Goal: Navigation & Orientation: Find specific page/section

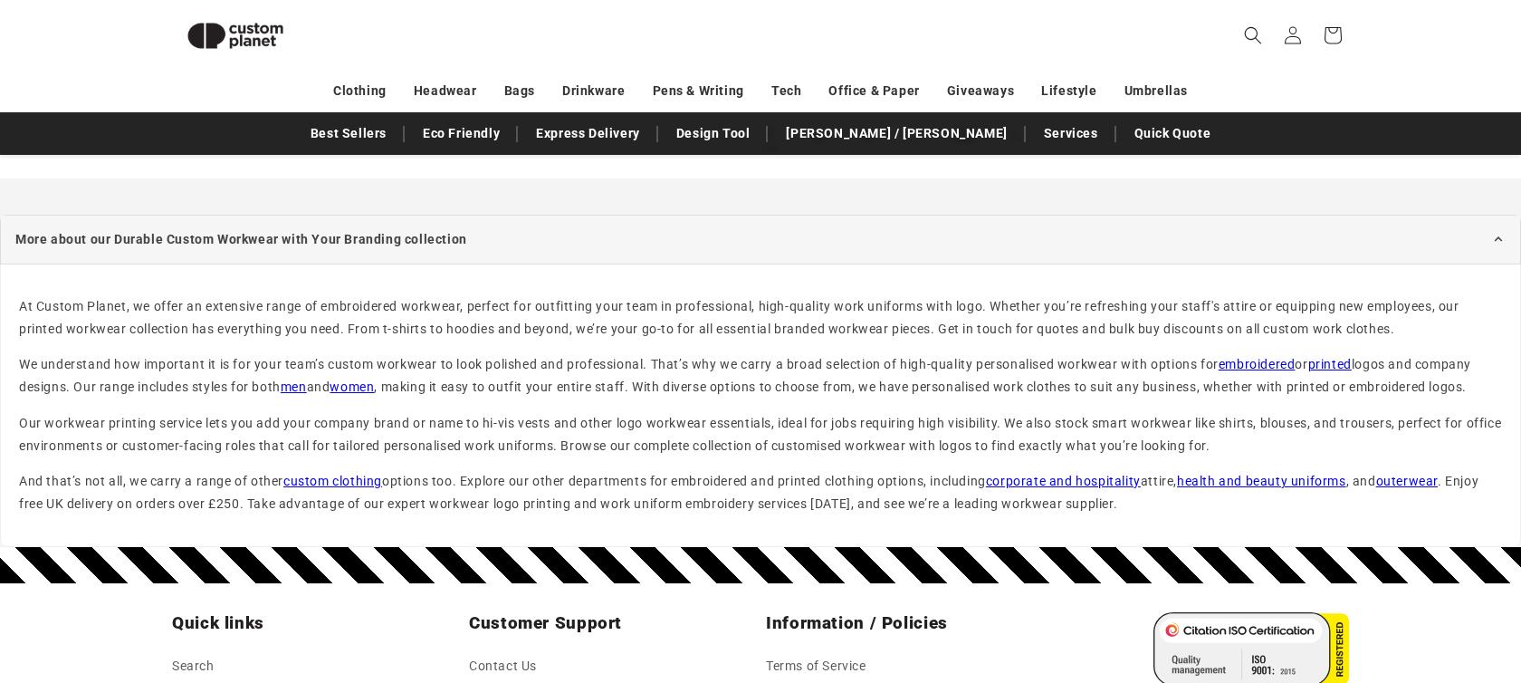
scroll to position [2429, 0]
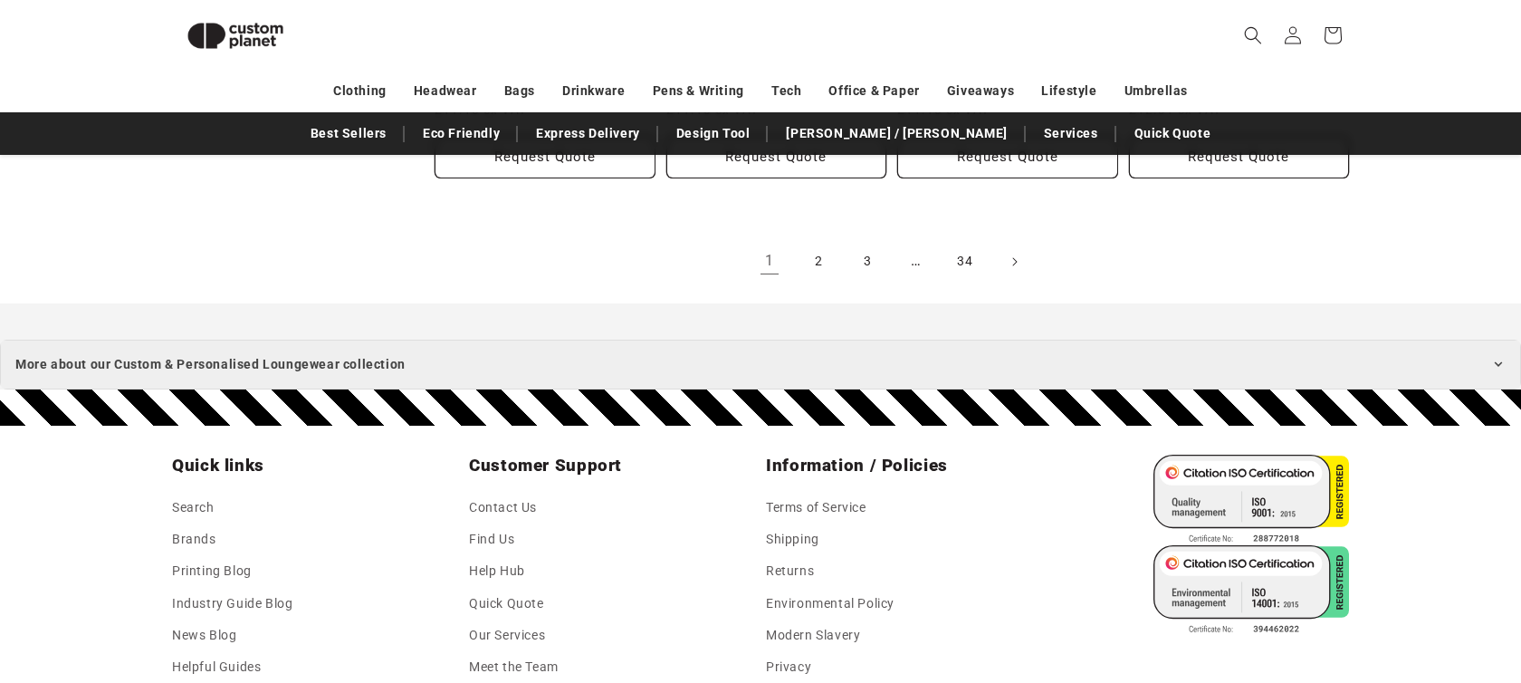
click at [807, 373] on summary "More about our Custom & Personalised Loungewear collection" at bounding box center [760, 364] width 1521 height 50
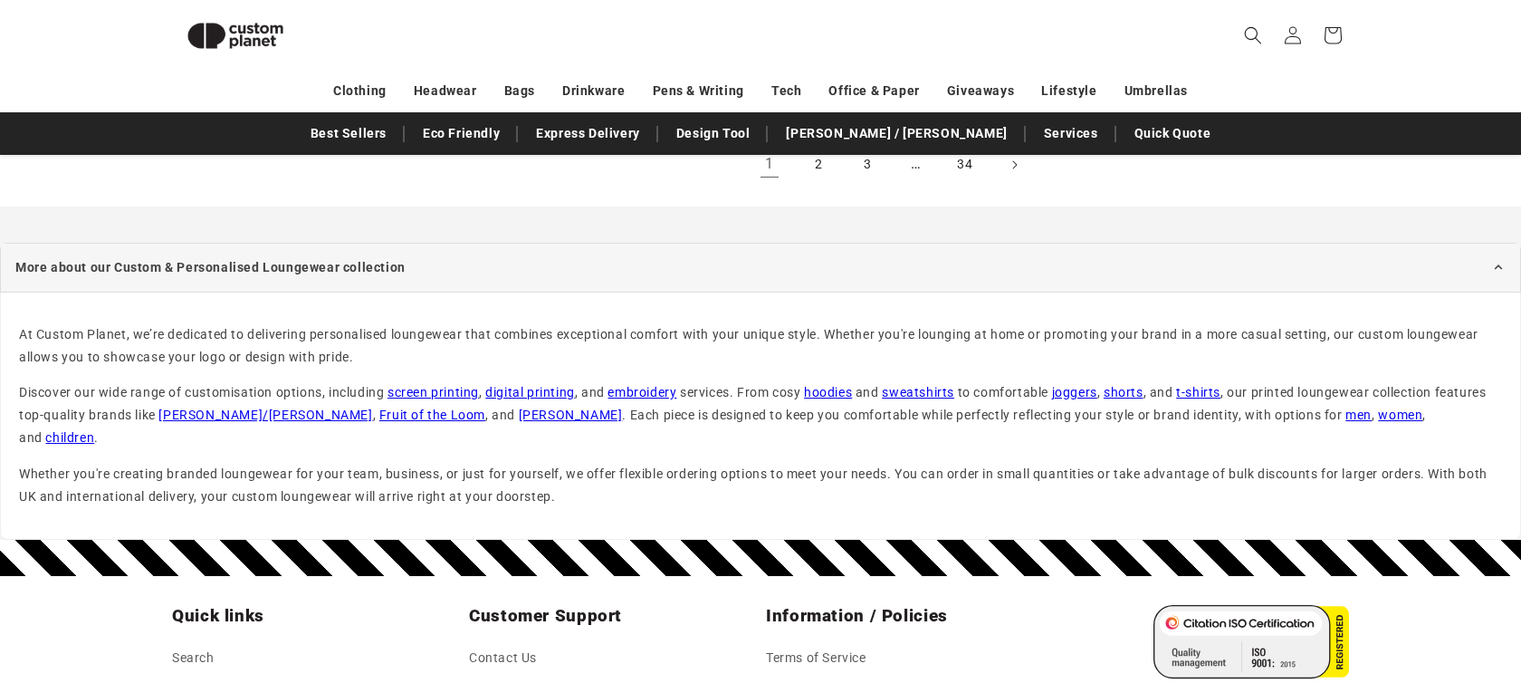
scroll to position [2375, 0]
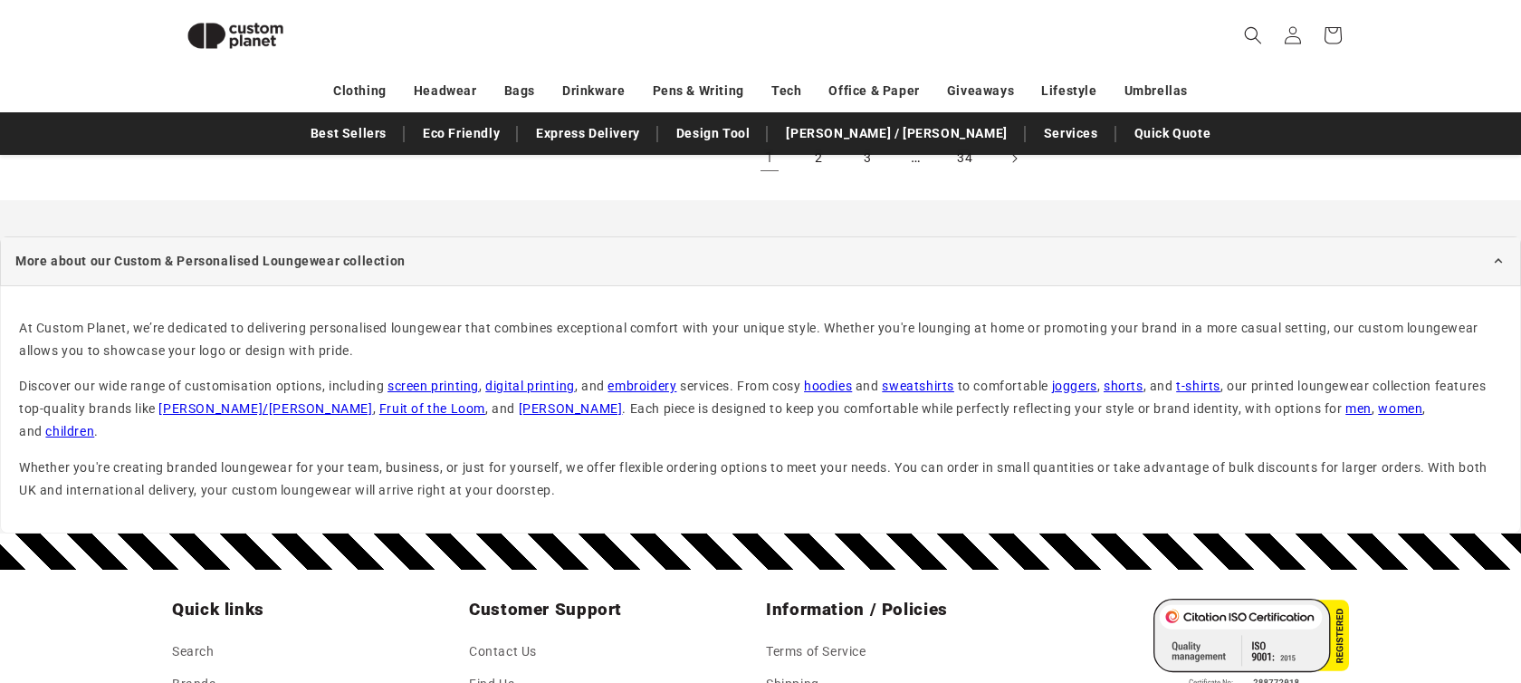
click at [519, 408] on link "Russell" at bounding box center [571, 408] width 104 height 14
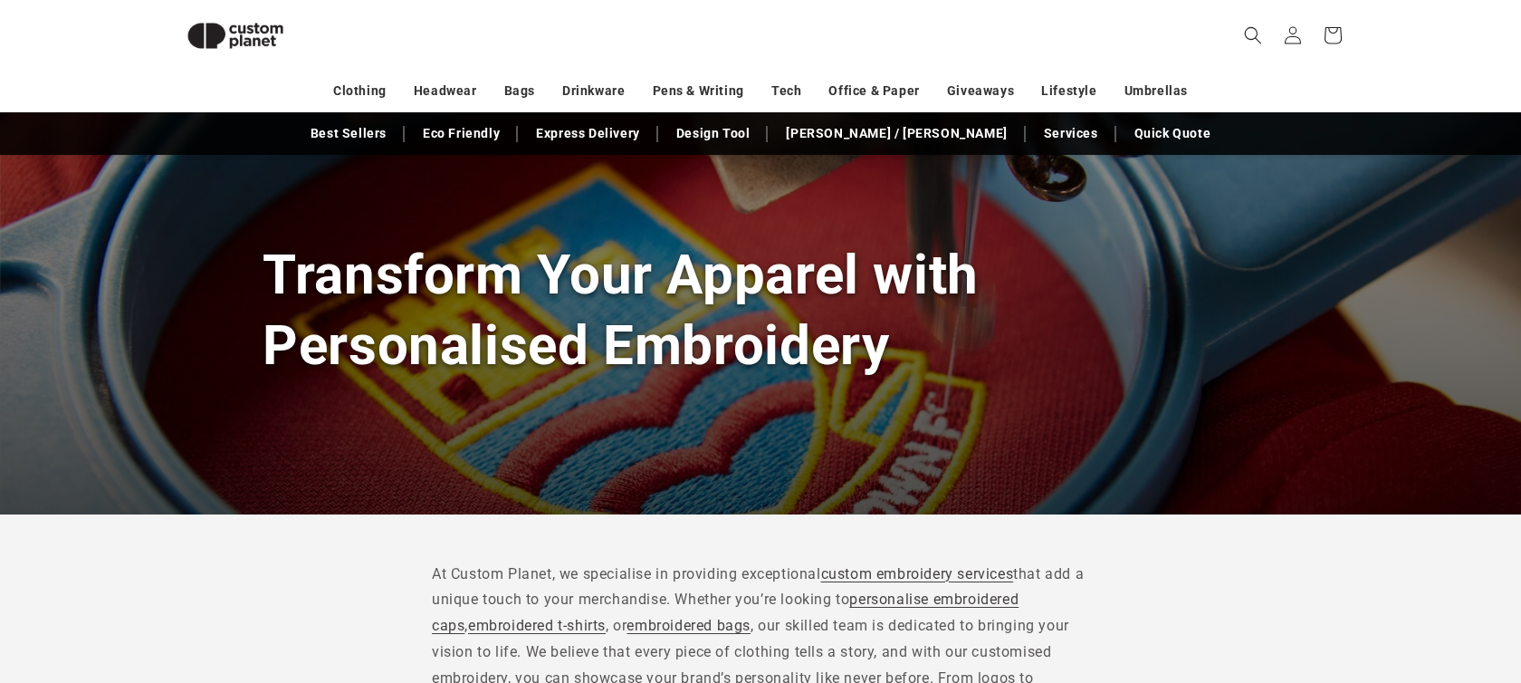
scroll to position [94, 0]
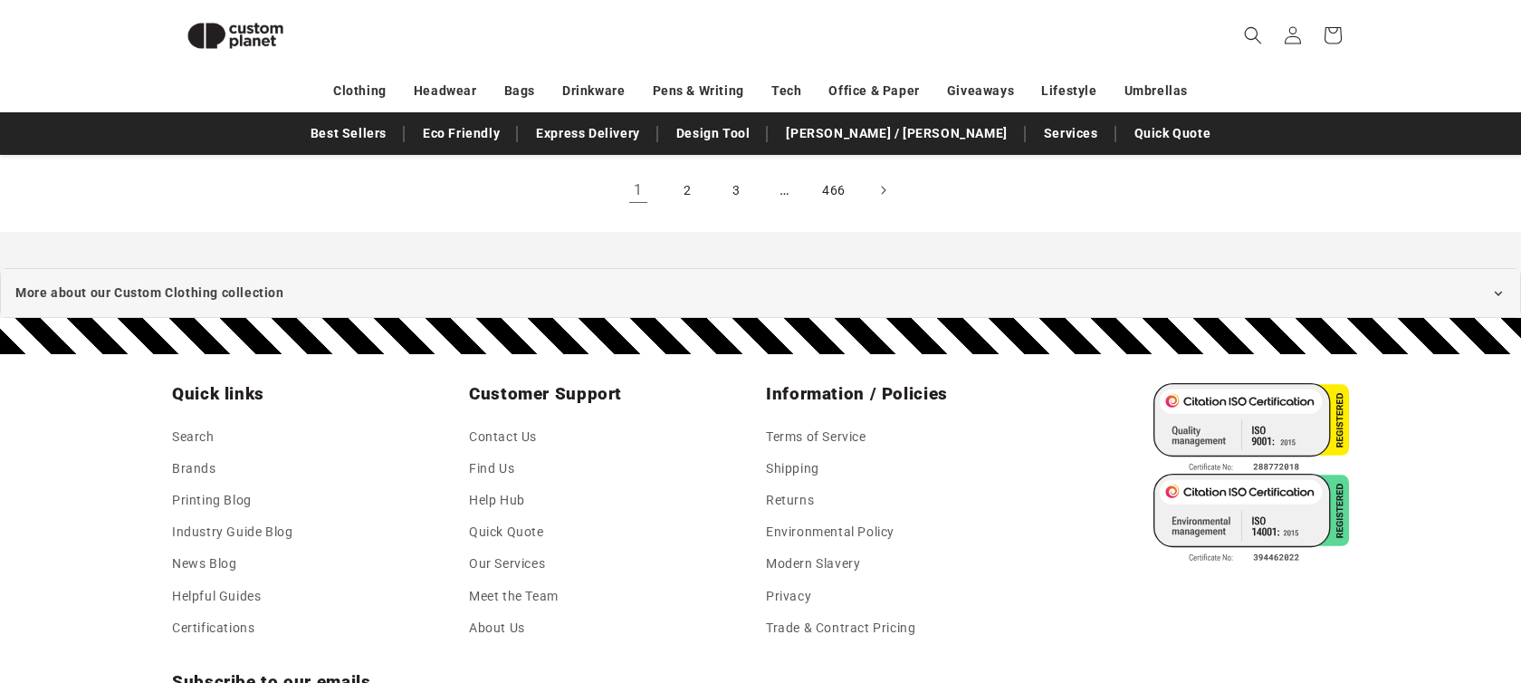
scroll to position [3667, 0]
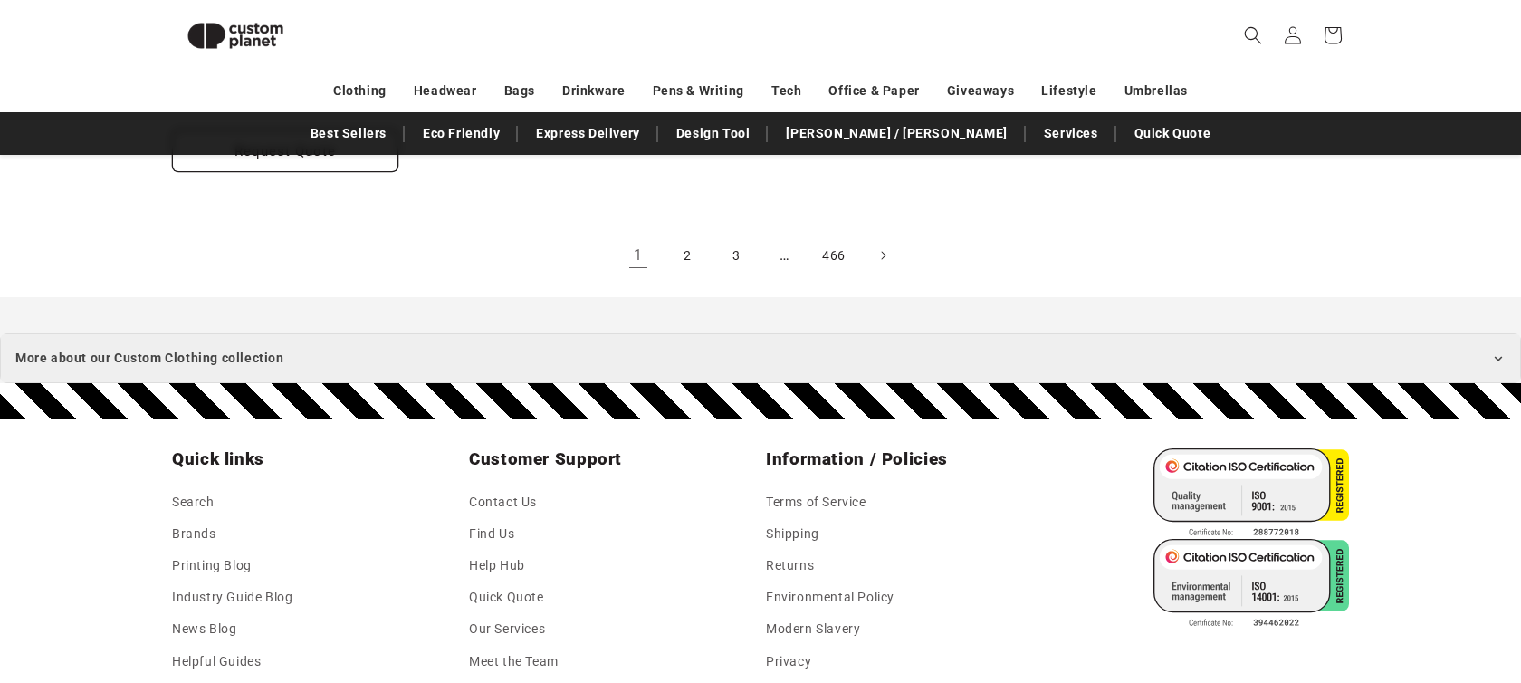
click at [1368, 333] on summary "More about our Custom Clothing collection" at bounding box center [760, 358] width 1521 height 50
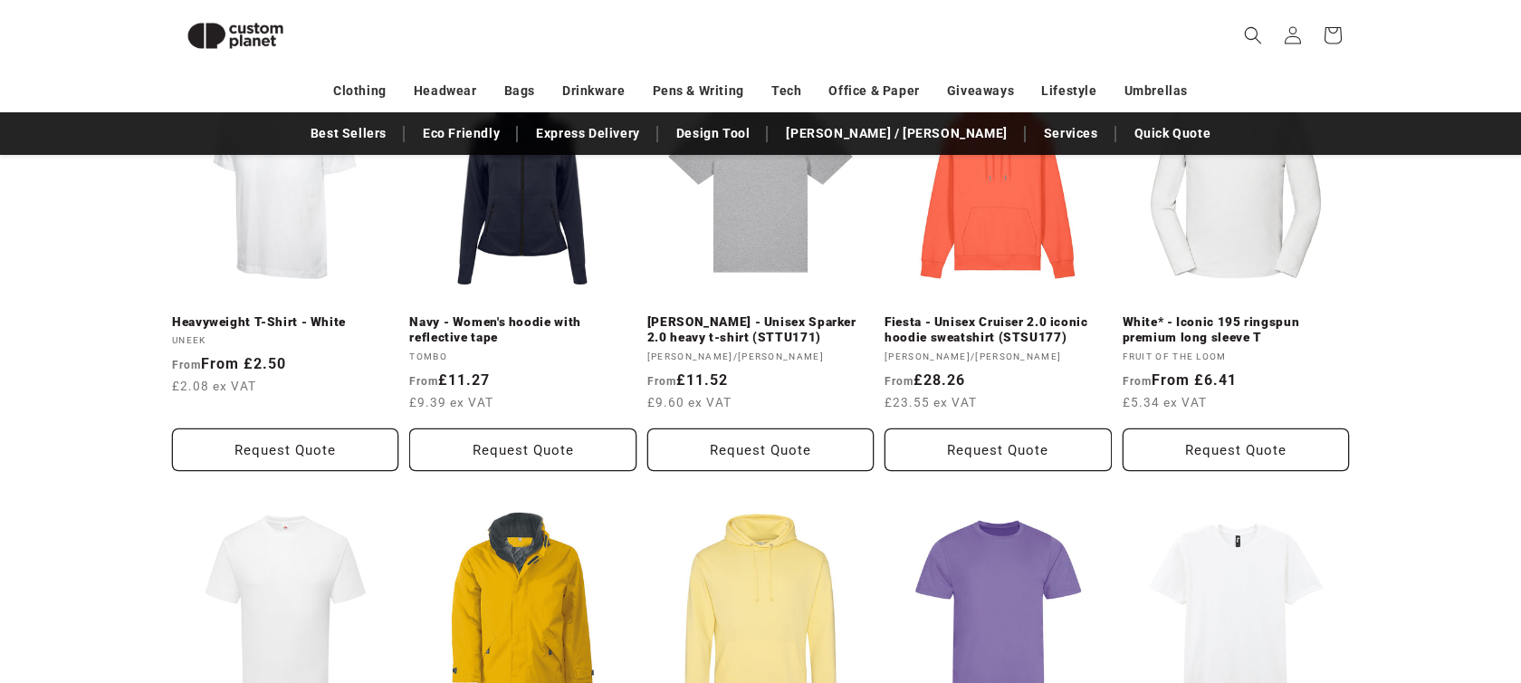
scroll to position [1084, 0]
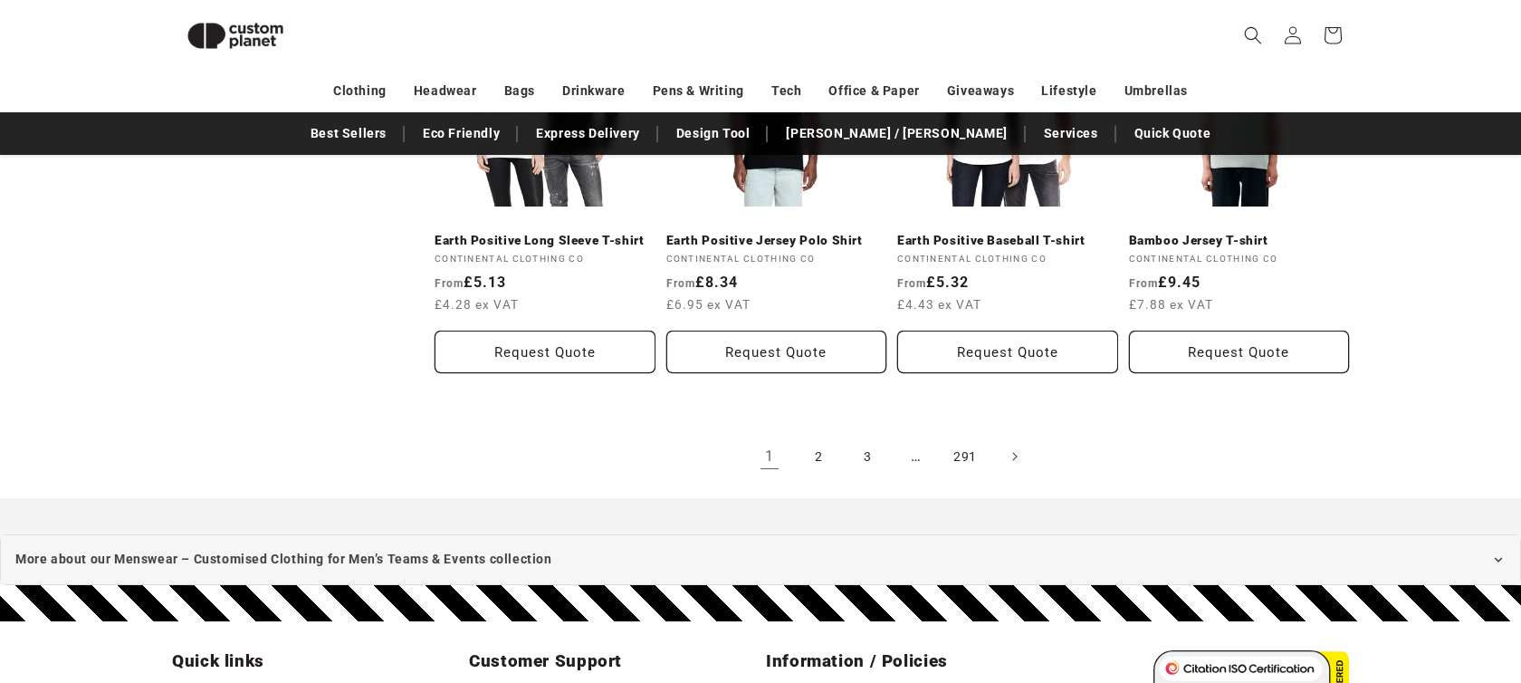
scroll to position [2225, 0]
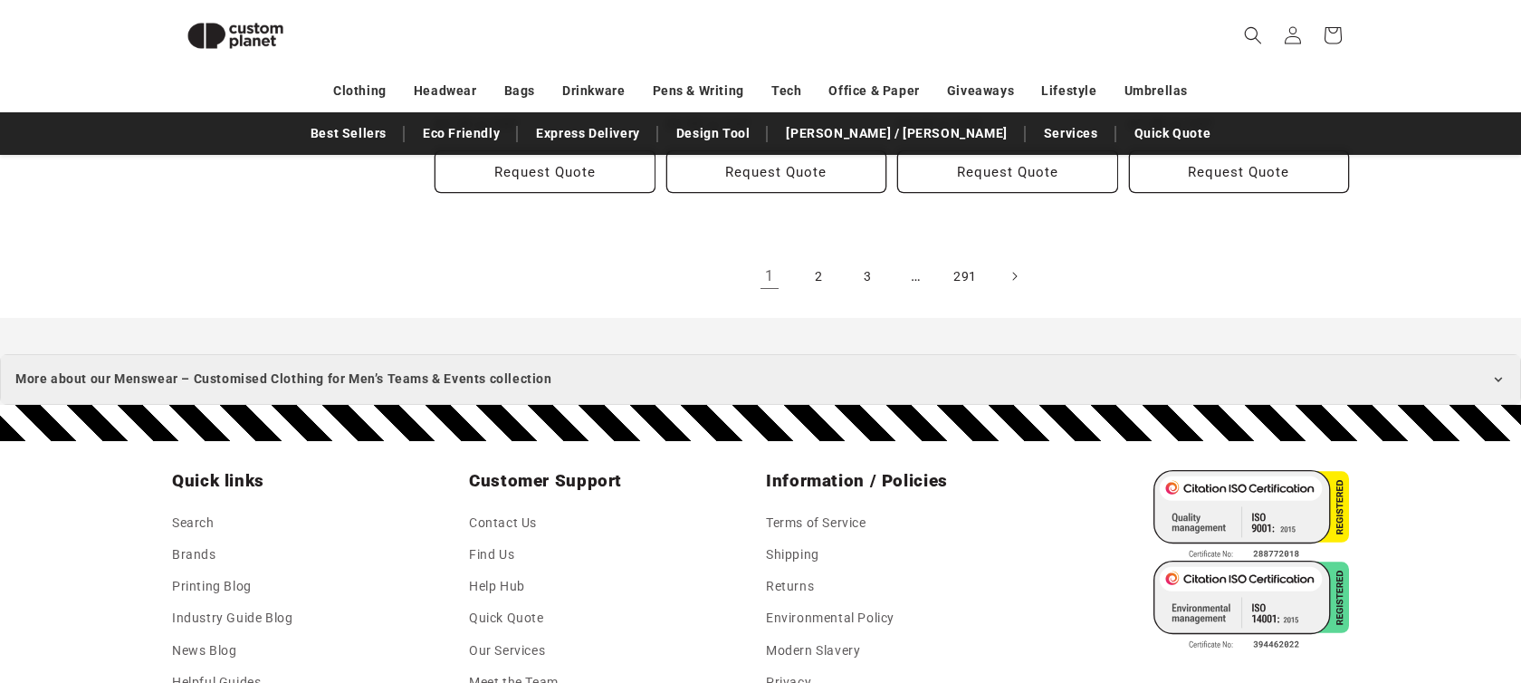
click at [1122, 388] on summary "More about our Menswear – Customised Clothing for Men’s Teams & Events collecti…" at bounding box center [760, 379] width 1521 height 50
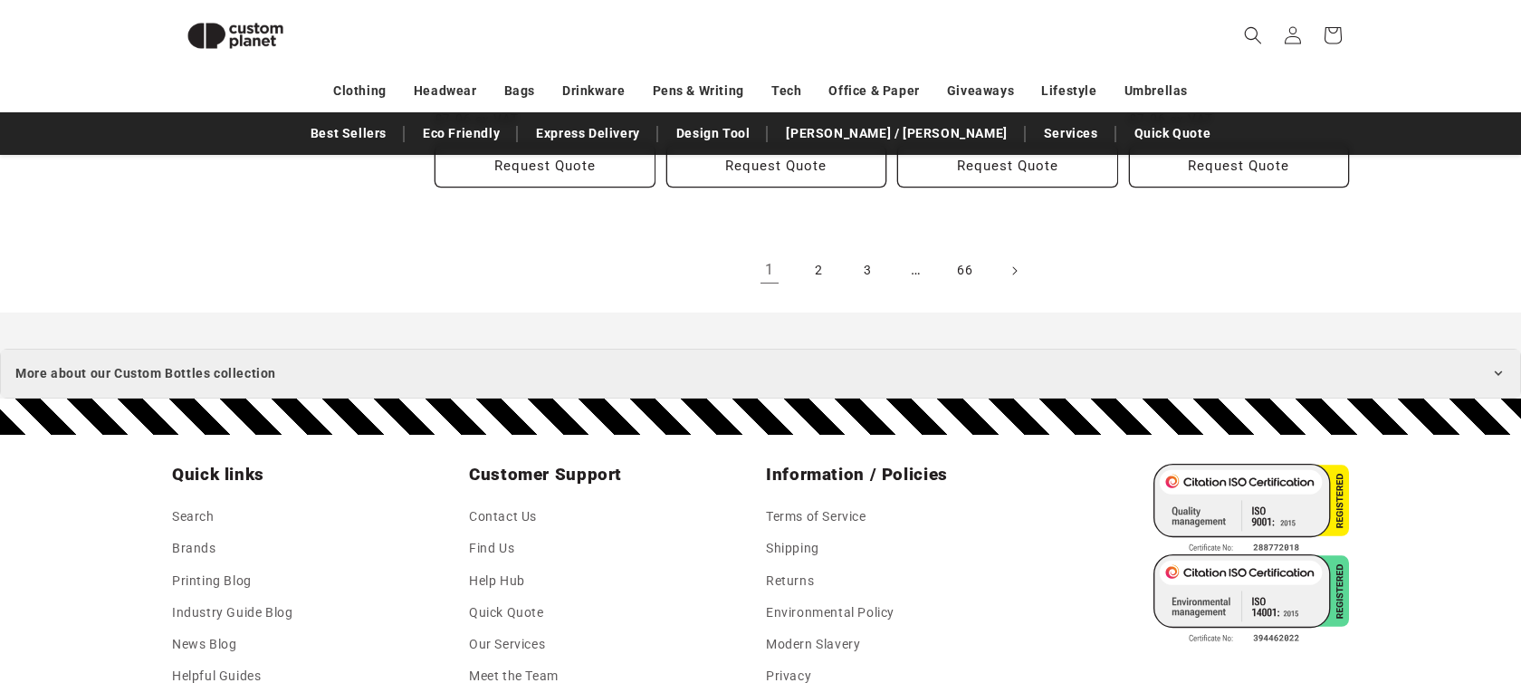
scroll to position [2326, 0]
click at [1494, 376] on icon at bounding box center [1498, 373] width 14 height 14
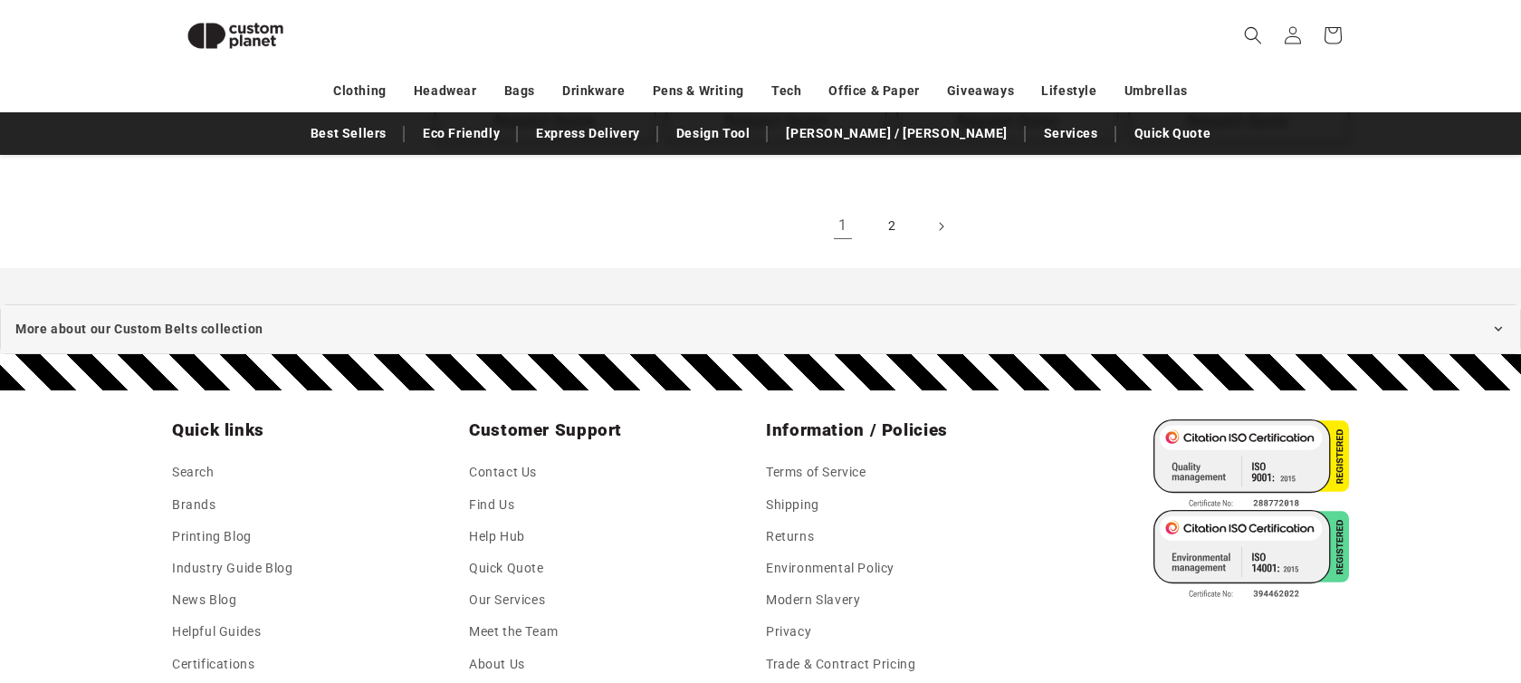
scroll to position [2249, 0]
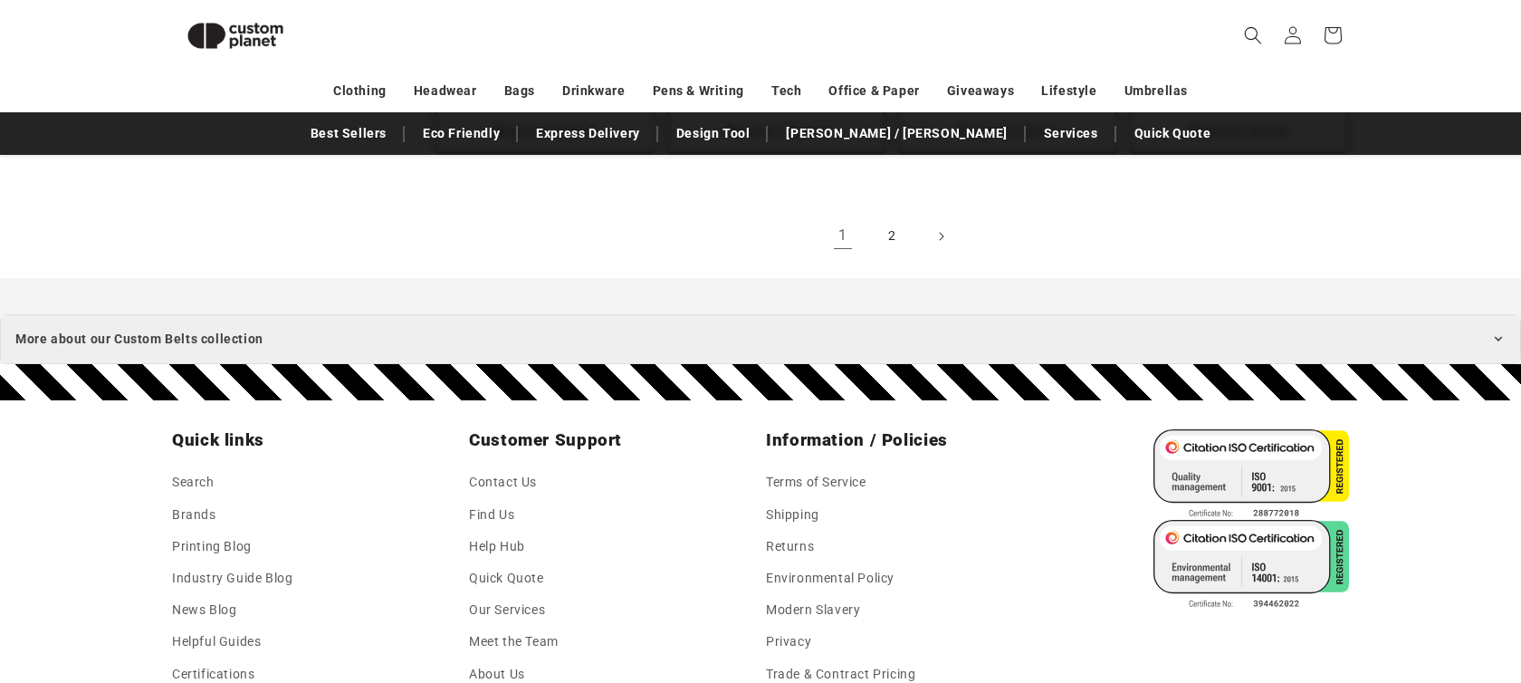
click at [1159, 335] on summary "More about our Custom Belts collection" at bounding box center [760, 339] width 1521 height 50
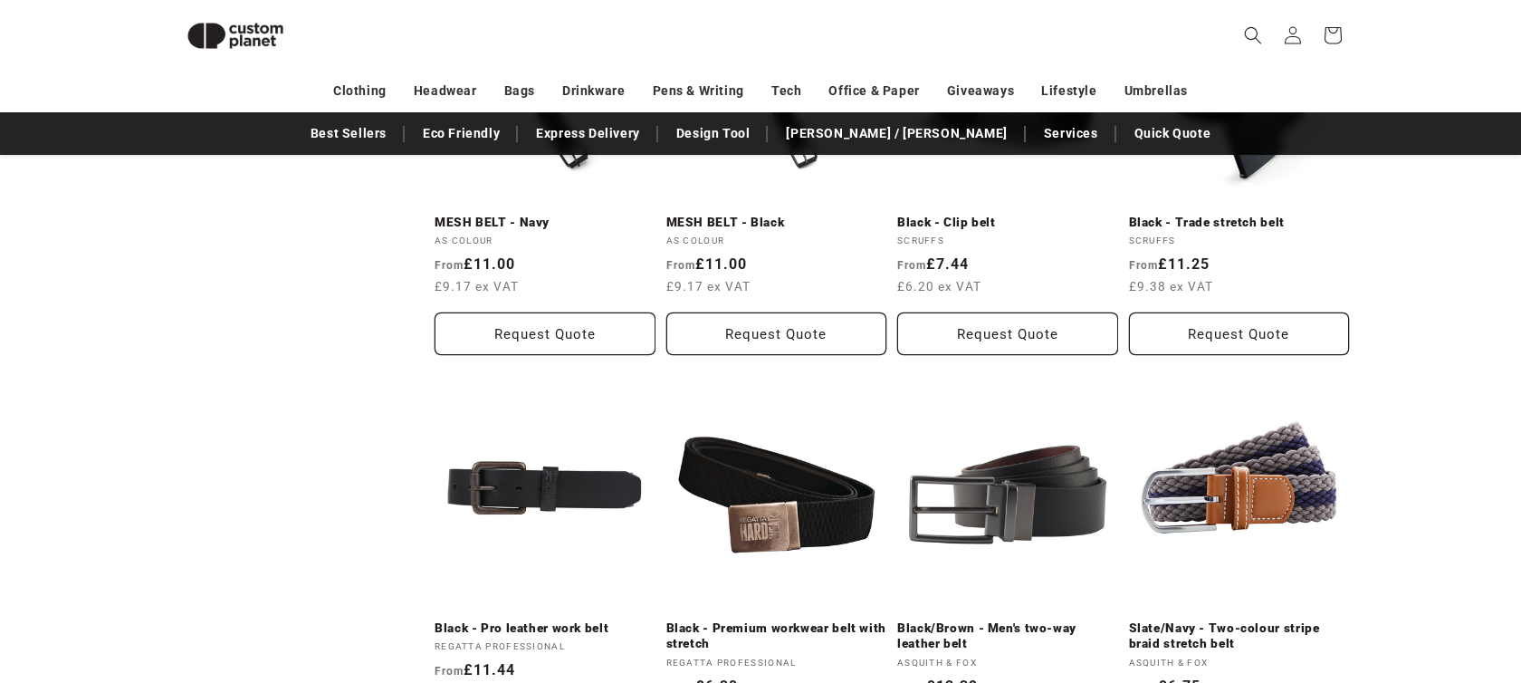
scroll to position [1580, 0]
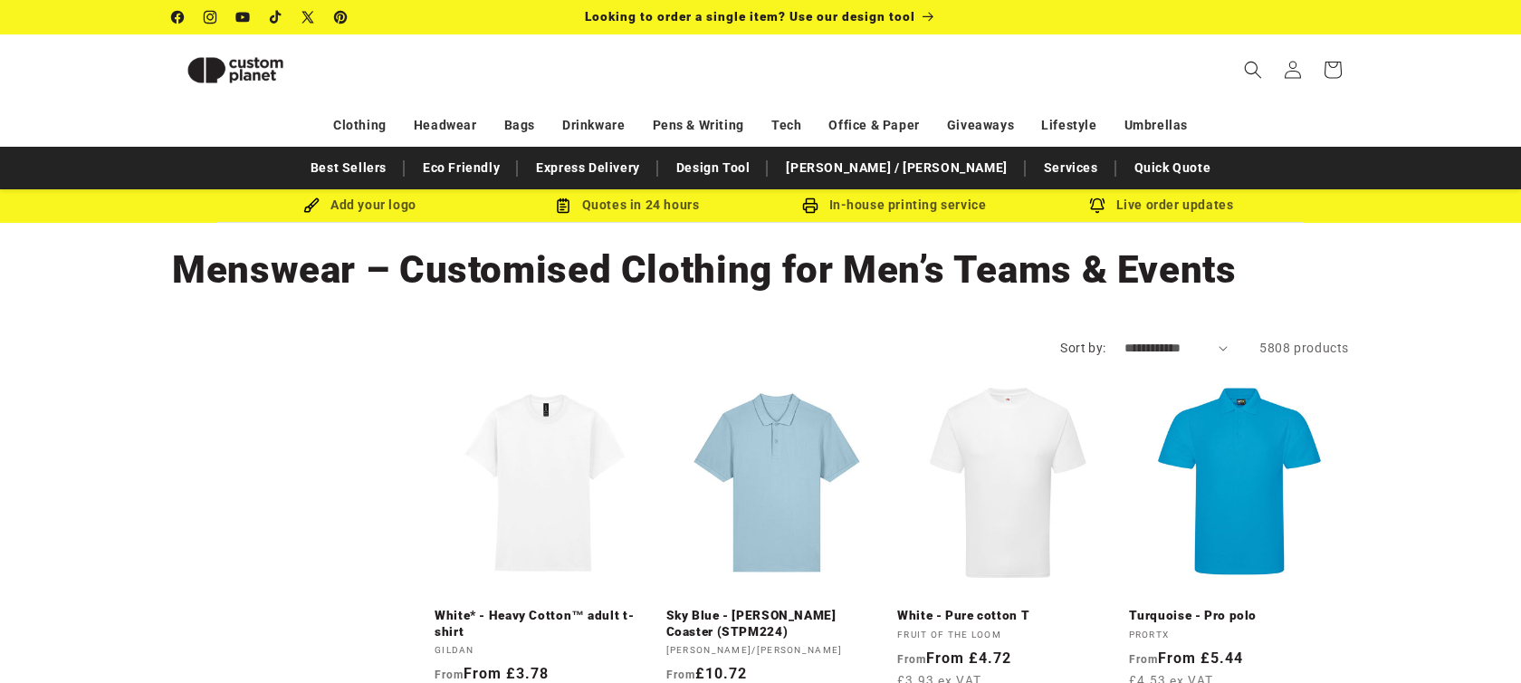
scroll to position [2273, 0]
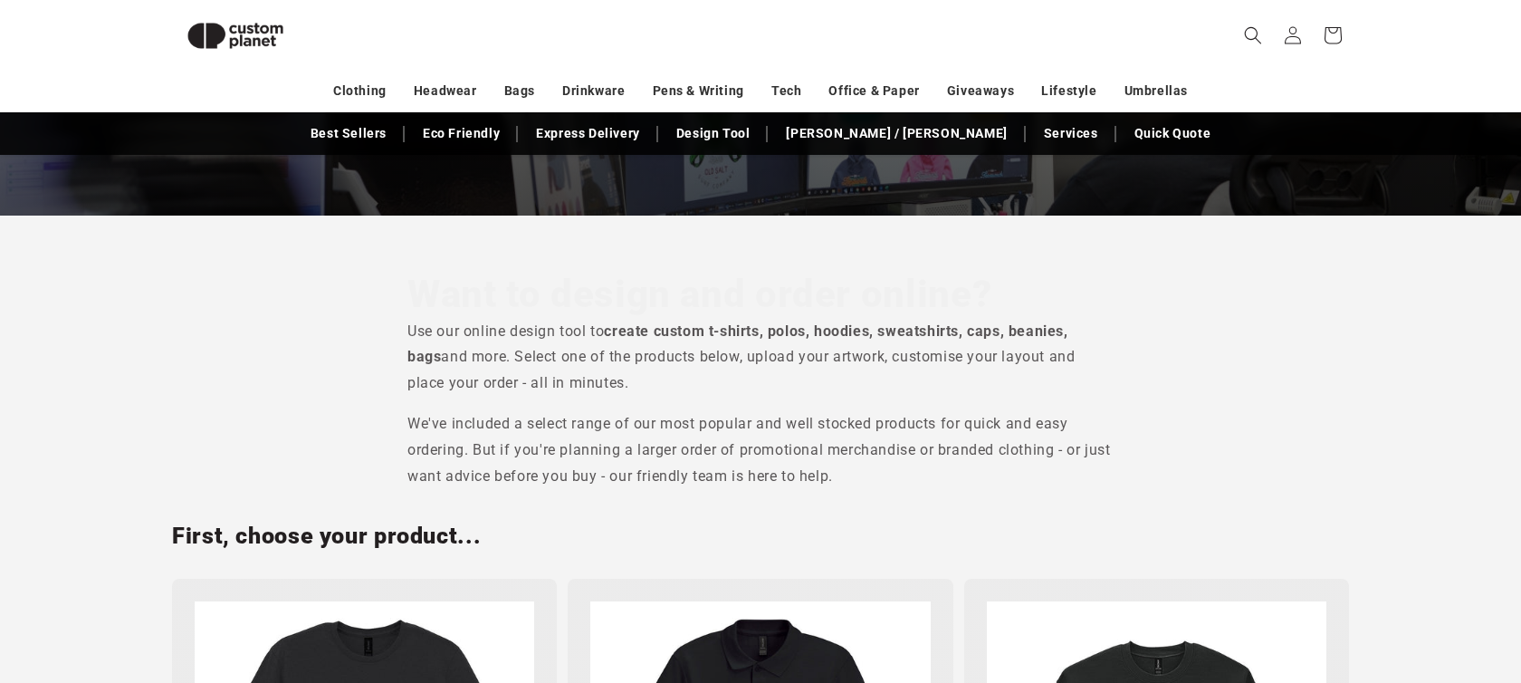
scroll to position [412, 0]
